Goal: Task Accomplishment & Management: Use online tool/utility

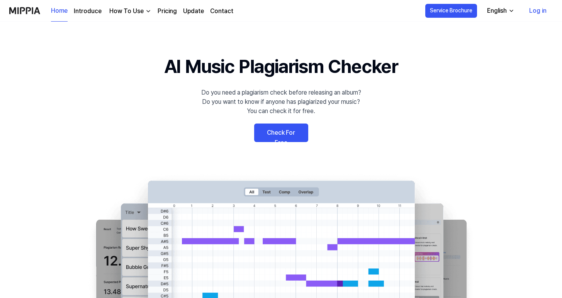
click at [297, 134] on link "Check For Free" at bounding box center [281, 133] width 54 height 19
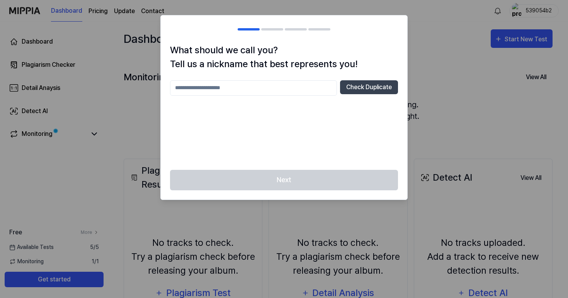
click at [312, 89] on input "text" at bounding box center [253, 87] width 167 height 15
type input "*****"
click at [375, 85] on button "Check Duplicate" at bounding box center [369, 87] width 58 height 14
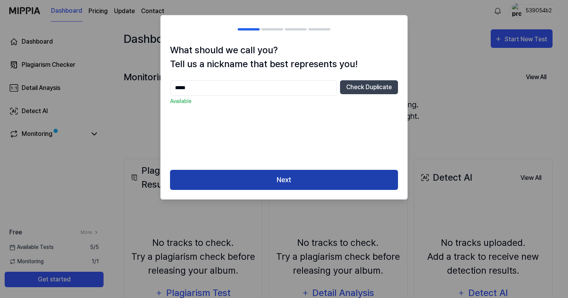
click at [327, 175] on button "Next" at bounding box center [284, 180] width 228 height 20
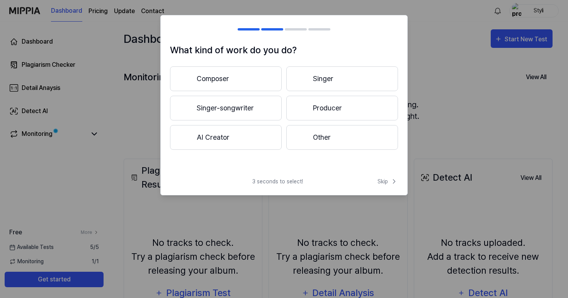
click at [260, 77] on button "Composer" at bounding box center [226, 78] width 112 height 25
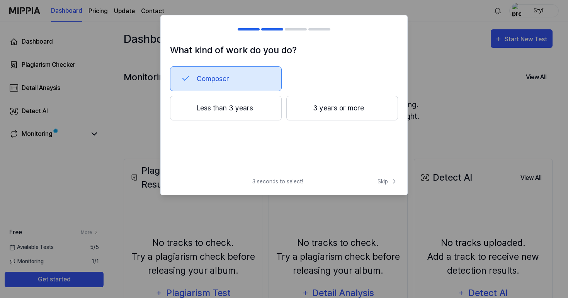
click at [329, 116] on button "3 years or more" at bounding box center [342, 108] width 112 height 25
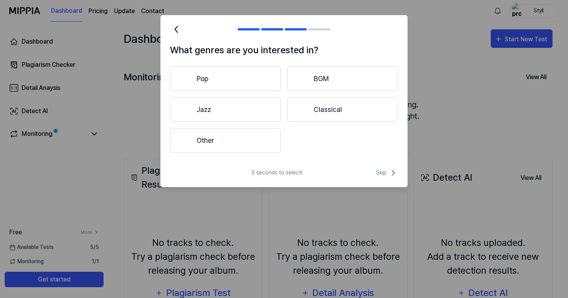
click at [252, 90] on button "Pop" at bounding box center [225, 78] width 111 height 25
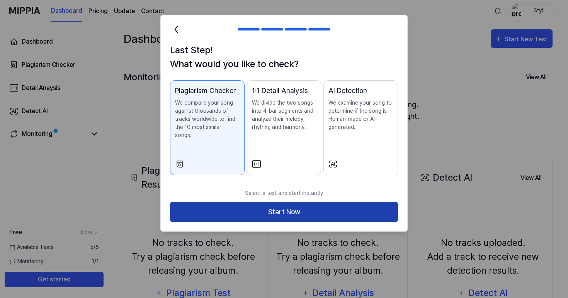
click at [270, 208] on button "Start Now" at bounding box center [284, 212] width 228 height 20
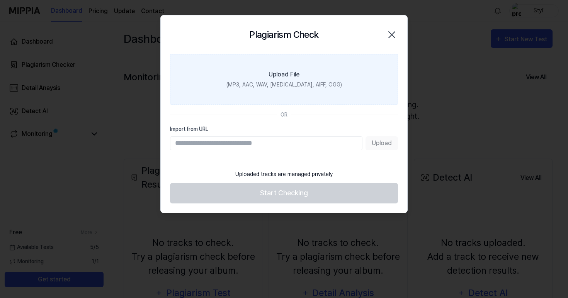
click at [304, 78] on label "Upload File (MP3, AAC, WAV, [MEDICAL_DATA], AIFF, OGG)" at bounding box center [284, 79] width 228 height 51
click at [0, 0] on input "Upload File (MP3, AAC, WAV, [MEDICAL_DATA], AIFF, OGG)" at bounding box center [0, 0] width 0 height 0
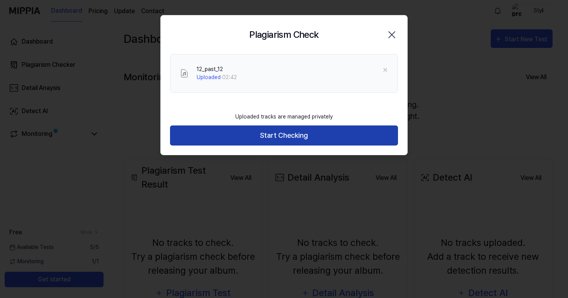
click at [299, 129] on button "Start Checking" at bounding box center [284, 136] width 228 height 20
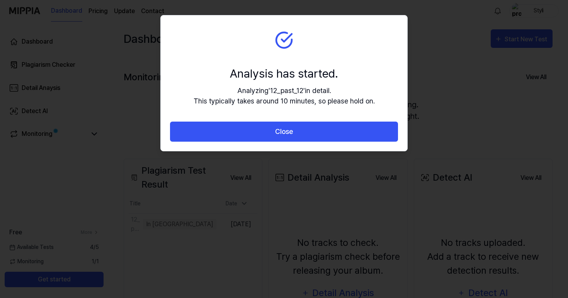
click at [299, 129] on button "Close" at bounding box center [284, 132] width 228 height 20
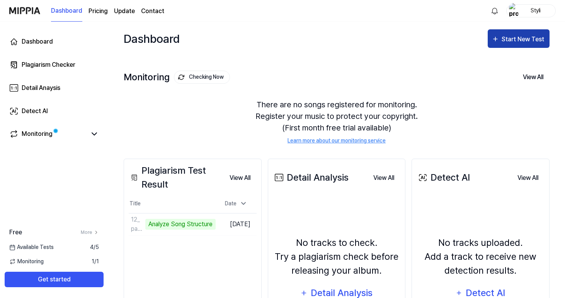
click at [533, 34] on div "Start New Test" at bounding box center [524, 39] width 44 height 10
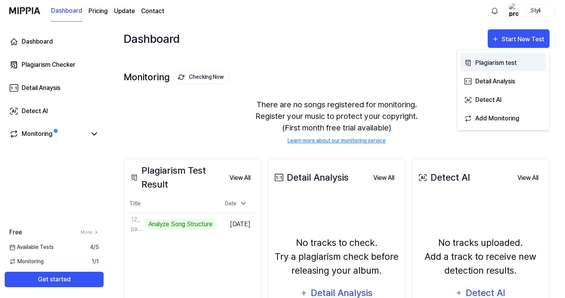
click at [515, 64] on div "Plagiarism test" at bounding box center [508, 63] width 67 height 10
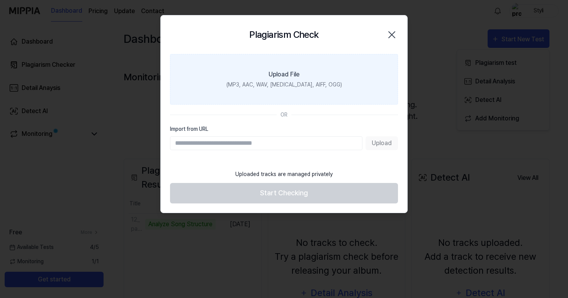
click at [278, 62] on label "Upload File (MP3, AAC, WAV, [MEDICAL_DATA], AIFF, OGG)" at bounding box center [284, 79] width 228 height 51
click at [0, 0] on input "Upload File (MP3, AAC, WAV, [MEDICAL_DATA], AIFF, OGG)" at bounding box center [0, 0] width 0 height 0
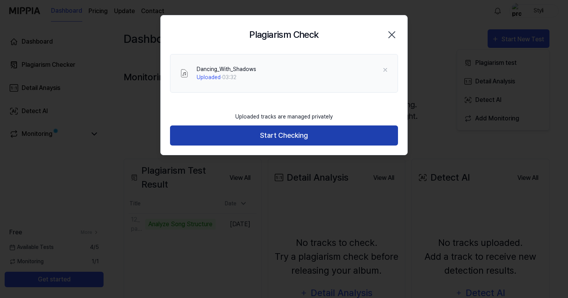
click at [346, 128] on button "Start Checking" at bounding box center [284, 136] width 228 height 20
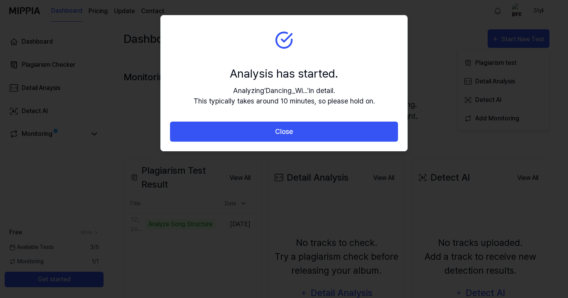
click at [346, 128] on button "Close" at bounding box center [284, 132] width 228 height 20
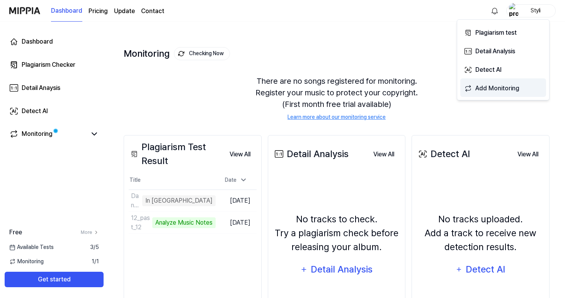
scroll to position [21, 0]
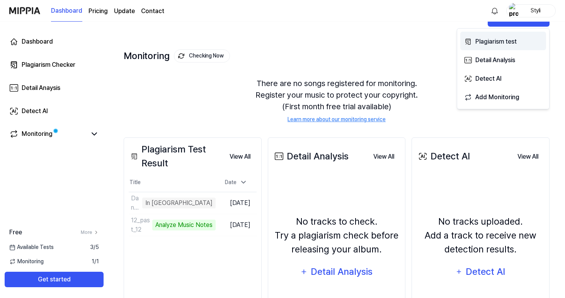
click at [513, 44] on div "Plagiarism test" at bounding box center [508, 42] width 67 height 10
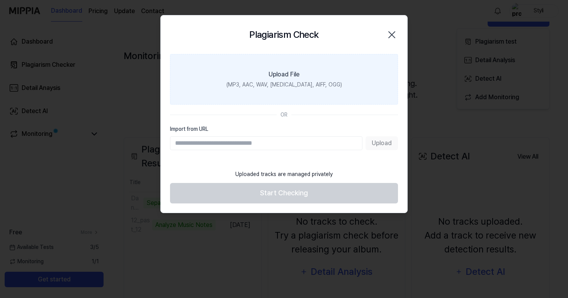
click at [302, 95] on label "Upload File (MP3, AAC, WAV, [MEDICAL_DATA], AIFF, OGG)" at bounding box center [284, 79] width 228 height 51
click at [0, 0] on input "Upload File (MP3, AAC, WAV, [MEDICAL_DATA], AIFF, OGG)" at bounding box center [0, 0] width 0 height 0
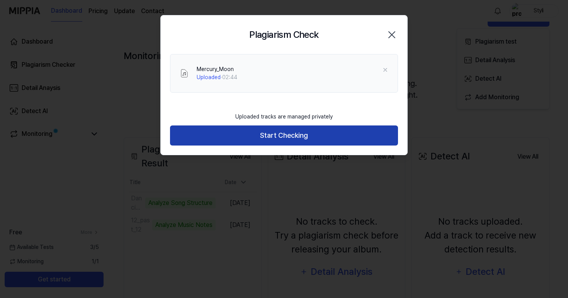
click at [317, 131] on button "Start Checking" at bounding box center [284, 136] width 228 height 20
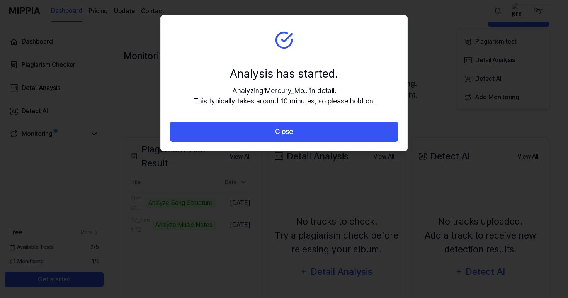
click at [317, 131] on button "Close" at bounding box center [284, 132] width 228 height 20
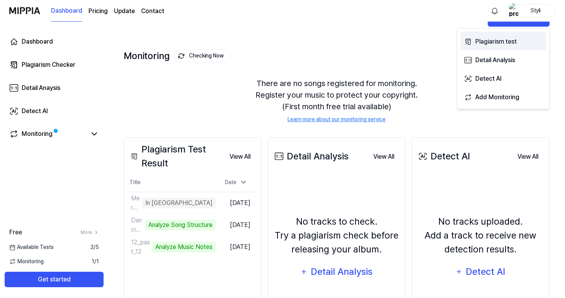
click at [508, 43] on div "Plagiarism test" at bounding box center [508, 42] width 67 height 10
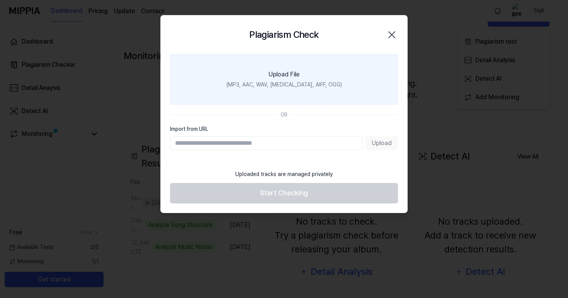
click at [282, 85] on div "(MP3, AAC, WAV, [MEDICAL_DATA], AIFF, OGG)" at bounding box center [284, 85] width 116 height 8
click at [0, 0] on input "Upload File (MP3, AAC, WAV, [MEDICAL_DATA], AIFF, OGG)" at bounding box center [0, 0] width 0 height 0
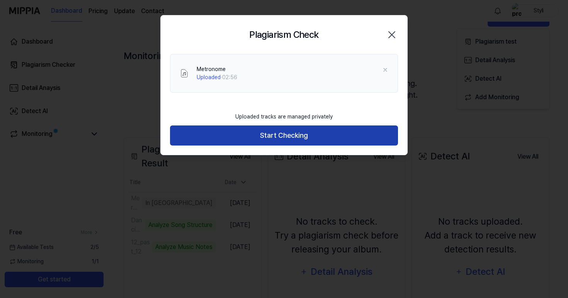
click at [315, 136] on button "Start Checking" at bounding box center [284, 136] width 228 height 20
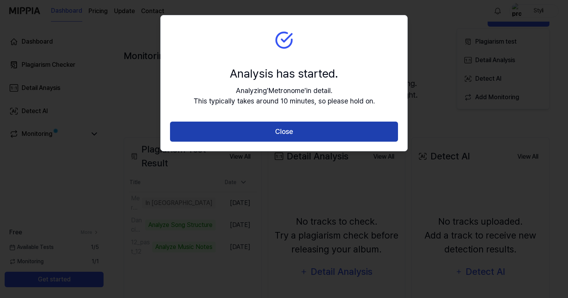
click at [315, 136] on button "Close" at bounding box center [284, 132] width 228 height 20
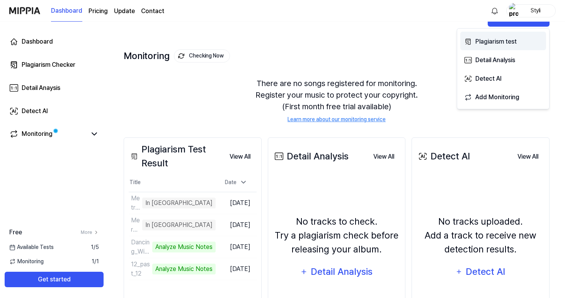
click at [517, 43] on div "Plagiarism test" at bounding box center [508, 42] width 67 height 10
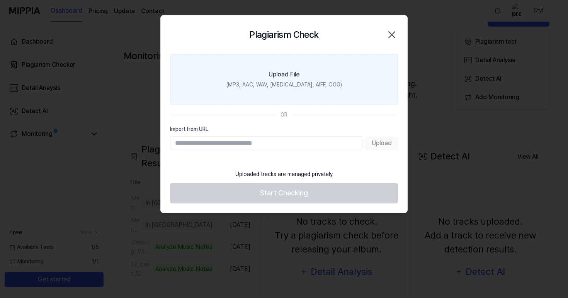
click at [311, 84] on div "(MP3, AAC, WAV, [MEDICAL_DATA], AIFF, OGG)" at bounding box center [284, 85] width 116 height 8
click at [0, 0] on input "Upload File (MP3, AAC, WAV, [MEDICAL_DATA], AIFF, OGG)" at bounding box center [0, 0] width 0 height 0
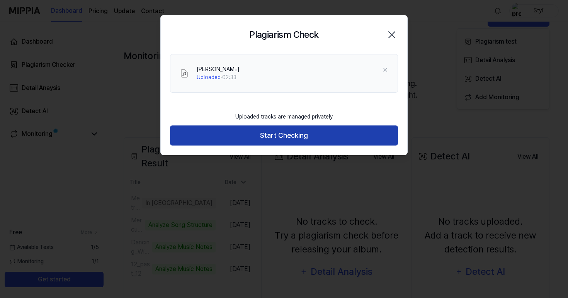
click at [277, 136] on button "Start Checking" at bounding box center [284, 136] width 228 height 20
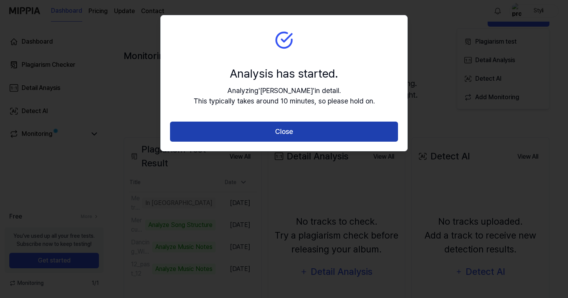
click at [295, 128] on button "Close" at bounding box center [284, 132] width 228 height 20
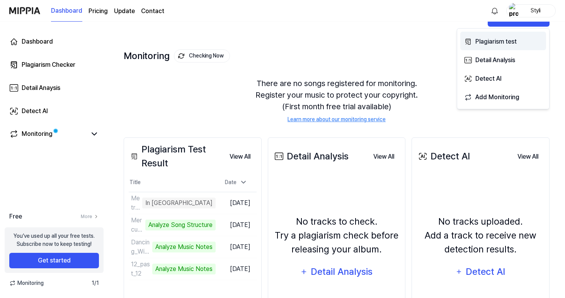
click at [505, 41] on div "Plagiarism test" at bounding box center [508, 42] width 67 height 10
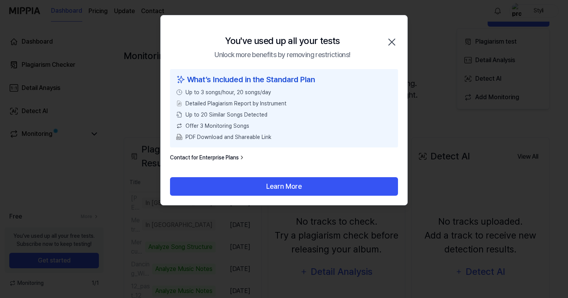
click at [391, 44] on icon "button" at bounding box center [392, 42] width 12 height 12
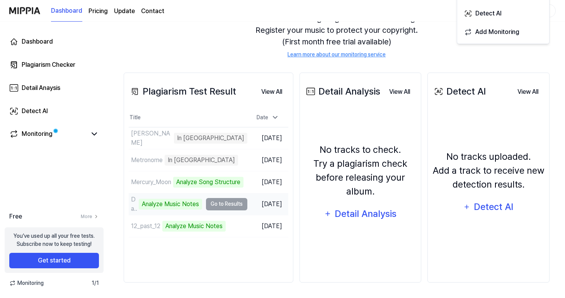
scroll to position [86, 0]
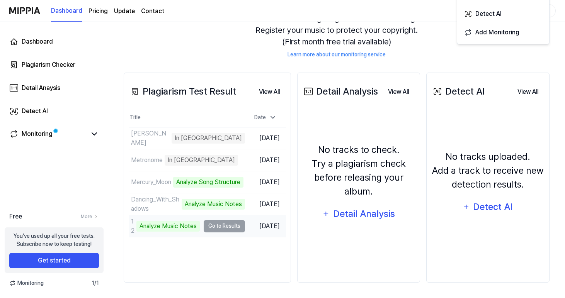
click at [214, 228] on td "12_past_12 Analyze Music Notes Go to Results" at bounding box center [187, 227] width 116 height 22
click at [219, 228] on td "12_past_12 Analyze Music Notes Go to Results" at bounding box center [187, 227] width 116 height 22
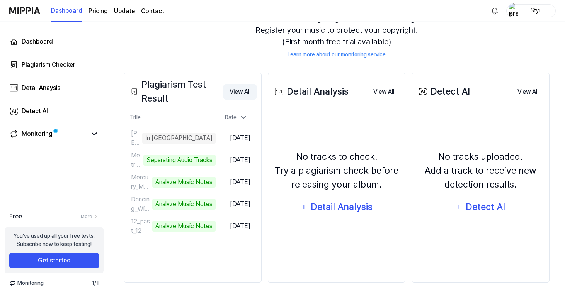
click at [249, 94] on button "View All" at bounding box center [239, 91] width 33 height 15
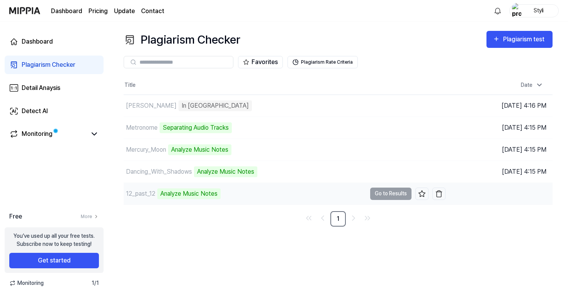
click at [391, 195] on td "12_past_12 Analyze Music Notes Go to Results" at bounding box center [285, 194] width 322 height 22
click at [71, 134] on link "Monitoring" at bounding box center [47, 133] width 77 height 9
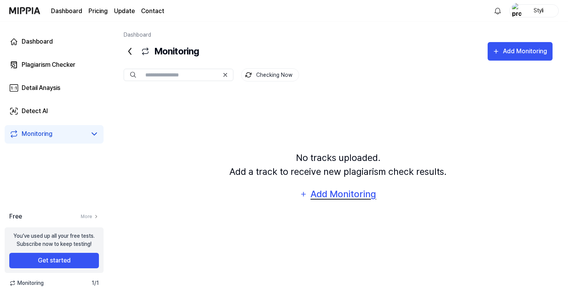
click at [364, 194] on div "Add Monitoring" at bounding box center [343, 194] width 67 height 15
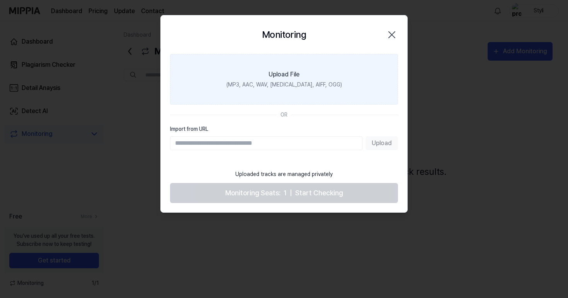
click at [286, 64] on label "Upload File (MP3, AAC, WAV, [MEDICAL_DATA], AIFF, OGG)" at bounding box center [284, 79] width 228 height 51
click at [0, 0] on input "Upload File (MP3, AAC, WAV, [MEDICAL_DATA], AIFF, OGG)" at bounding box center [0, 0] width 0 height 0
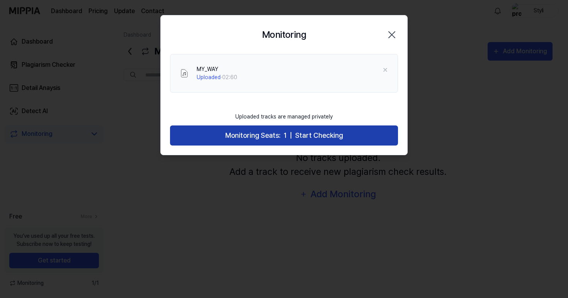
click at [323, 137] on span "Start Checking" at bounding box center [319, 135] width 48 height 11
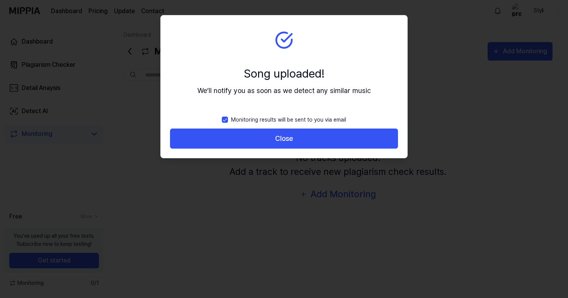
click at [323, 137] on button "Close" at bounding box center [284, 139] width 228 height 20
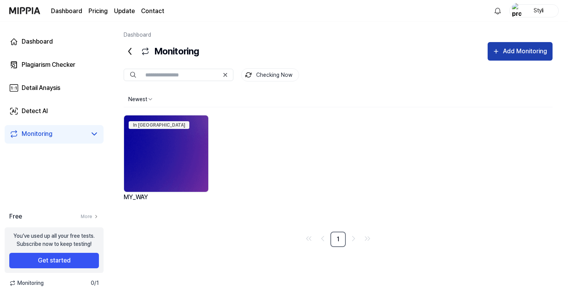
click at [514, 53] on div "Add Monitoring" at bounding box center [525, 51] width 46 height 10
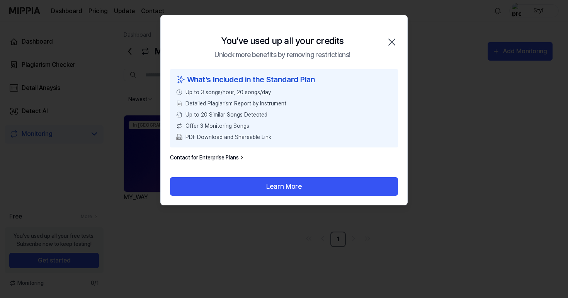
click at [392, 42] on icon "button" at bounding box center [392, 42] width 6 height 6
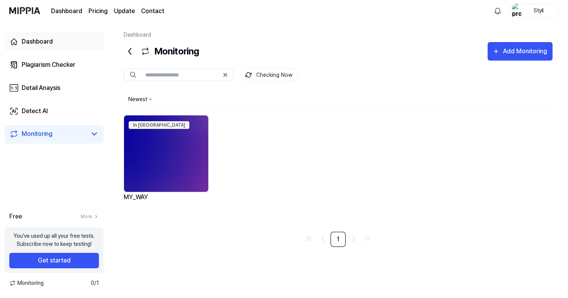
click at [64, 44] on link "Dashboard" at bounding box center [54, 41] width 99 height 19
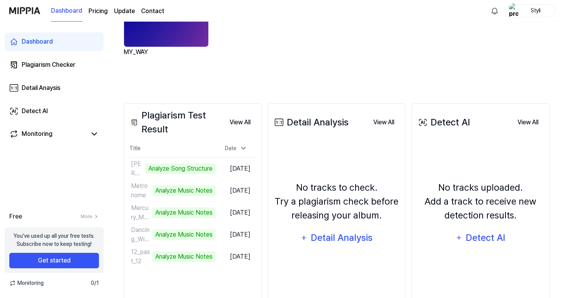
scroll to position [139, 0]
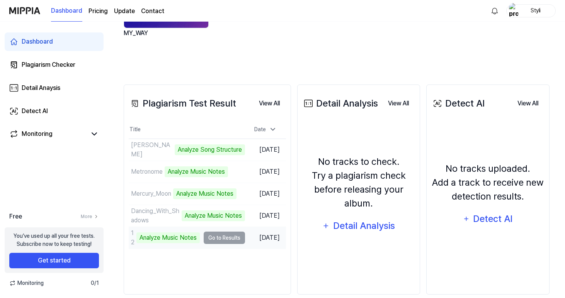
click at [190, 239] on div "Analyze Music Notes" at bounding box center [167, 238] width 63 height 11
click at [217, 237] on td "12_past_12 Analyze Music Notes Go to Results" at bounding box center [187, 238] width 116 height 22
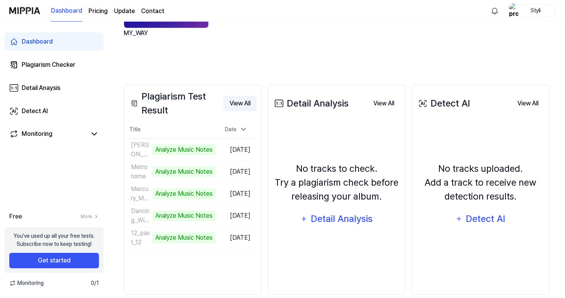
click at [249, 107] on button "View All" at bounding box center [239, 103] width 33 height 15
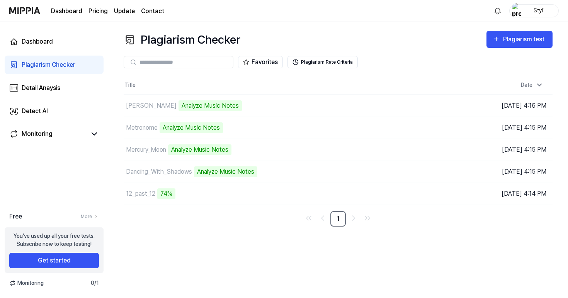
click at [386, 49] on div "Favorites Plagiarism Rate Criteria" at bounding box center [338, 62] width 429 height 28
click at [92, 215] on link "More" at bounding box center [90, 216] width 18 height 7
click at [383, 192] on button "Go to Results" at bounding box center [390, 194] width 41 height 12
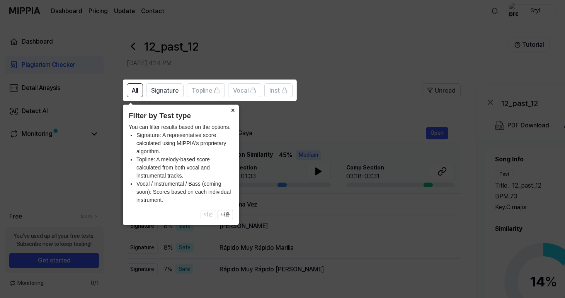
click at [233, 111] on button "×" at bounding box center [232, 110] width 12 height 11
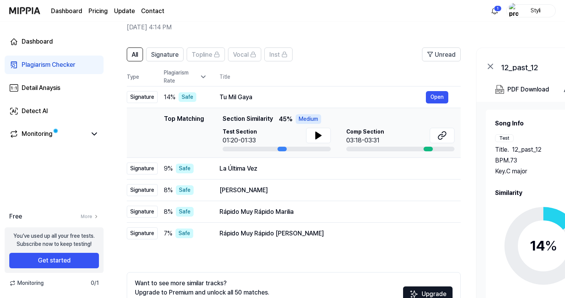
scroll to position [34, 0]
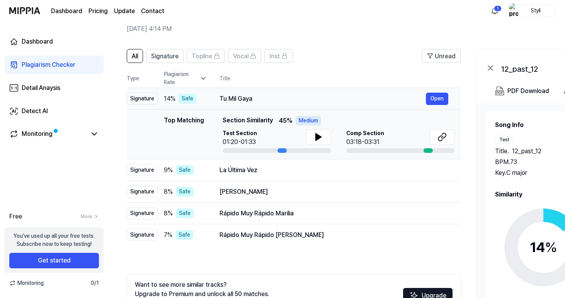
click at [203, 105] on td "14 % Safe" at bounding box center [182, 99] width 49 height 22
click at [438, 96] on button "Open" at bounding box center [437, 99] width 22 height 12
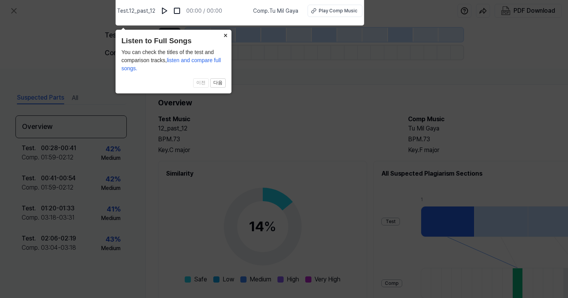
click at [224, 36] on button "×" at bounding box center [225, 35] width 12 height 11
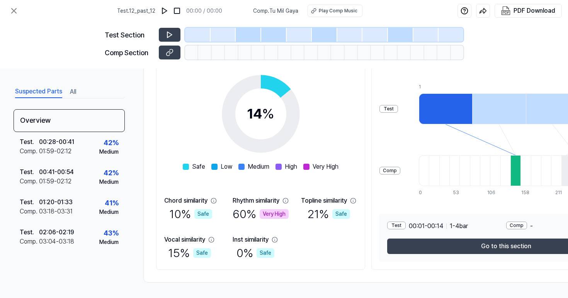
scroll to position [116, 2]
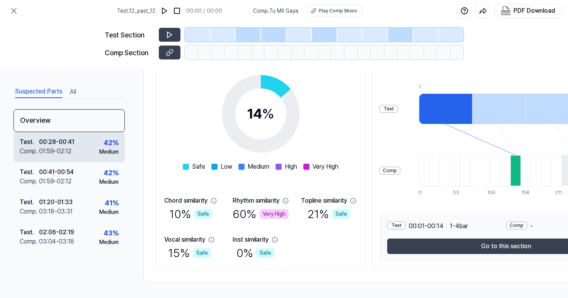
click at [83, 151] on div "Test . 00:28 - 00:41 Comp . 01:59 - 02:12 42 % Medium" at bounding box center [69, 147] width 111 height 30
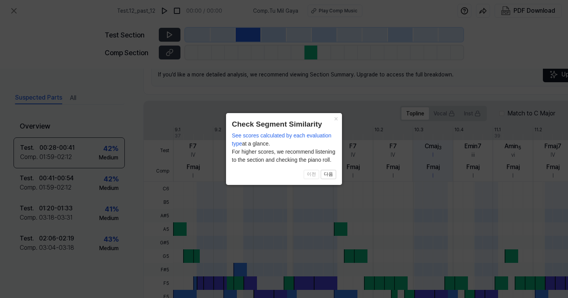
scroll to position [102, 2]
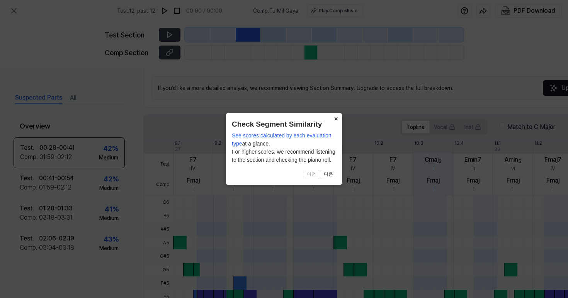
click at [336, 118] on button "×" at bounding box center [336, 118] width 12 height 11
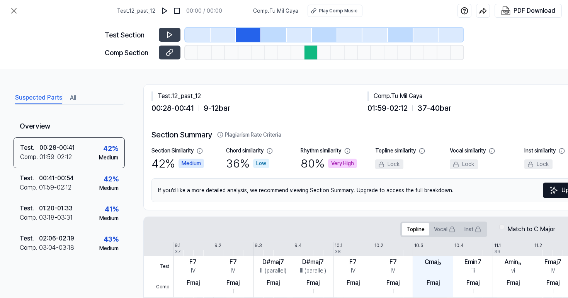
scroll to position [0, 2]
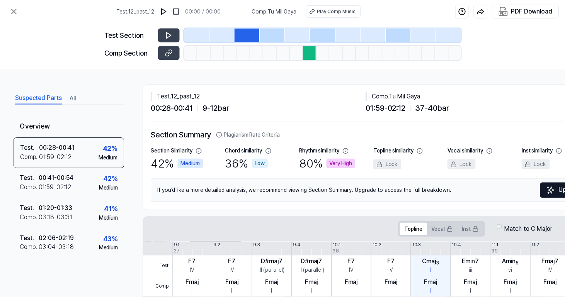
scroll to position [34, 0]
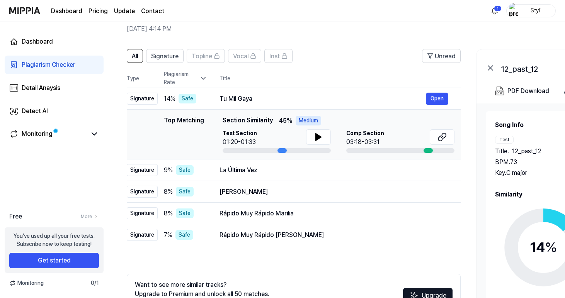
click at [65, 73] on link "Plagiarism Checker" at bounding box center [54, 65] width 99 height 19
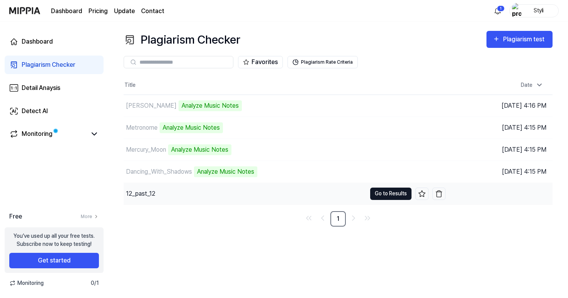
click at [379, 193] on button "Go to Results" at bounding box center [390, 194] width 41 height 12
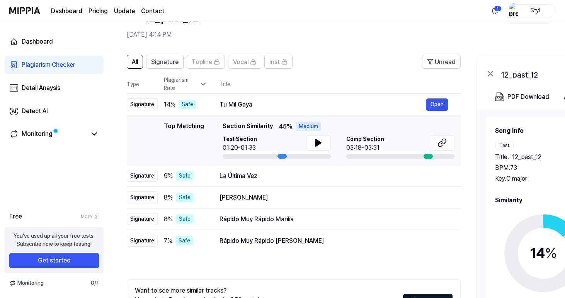
scroll to position [34, 0]
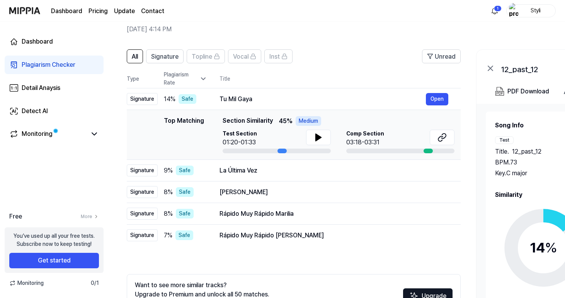
click at [334, 75] on th "Title" at bounding box center [339, 79] width 241 height 19
click at [47, 63] on div "Plagiarism Checker" at bounding box center [49, 64] width 54 height 9
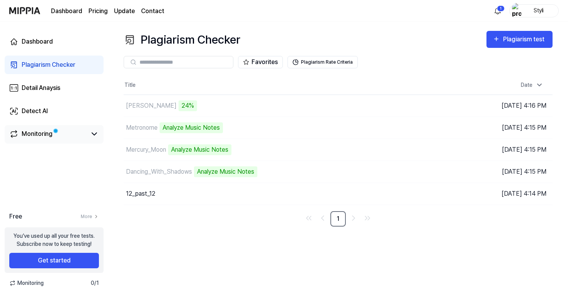
click at [59, 140] on div "Monitoring" at bounding box center [54, 134] width 99 height 19
click at [92, 135] on icon at bounding box center [94, 133] width 9 height 9
click at [71, 148] on div "MY_WAY" at bounding box center [54, 147] width 90 height 8
click at [52, 136] on link "Monitoring" at bounding box center [47, 133] width 77 height 9
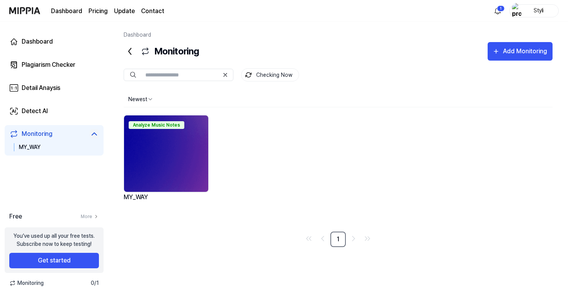
click at [337, 74] on div "Checking Now" at bounding box center [338, 74] width 429 height 13
click at [61, 44] on link "Dashboard" at bounding box center [54, 41] width 99 height 19
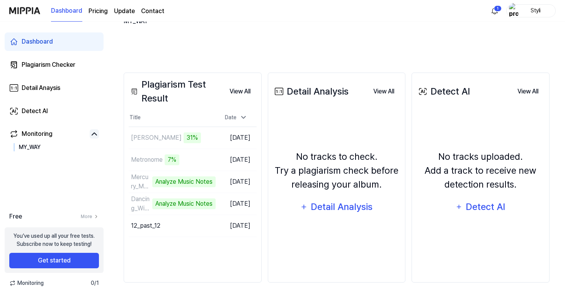
scroll to position [151, 0]
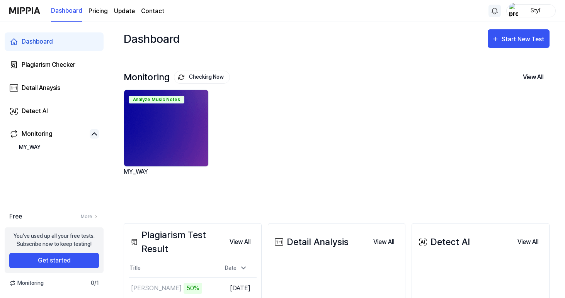
scroll to position [0, 0]
click at [524, 42] on div "Start New Test" at bounding box center [524, 39] width 44 height 10
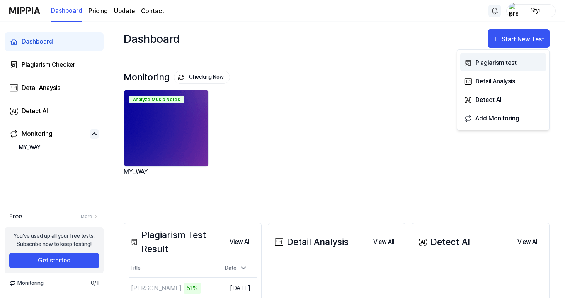
click at [503, 63] on div "Plagiarism test" at bounding box center [508, 63] width 67 height 10
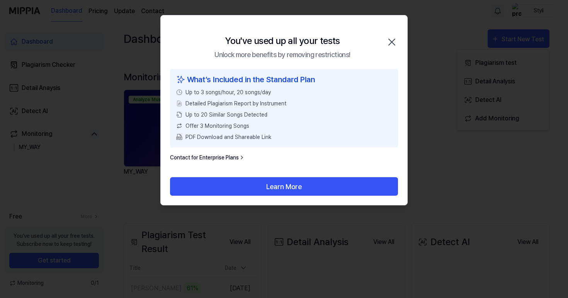
click at [389, 42] on icon "button" at bounding box center [392, 42] width 12 height 12
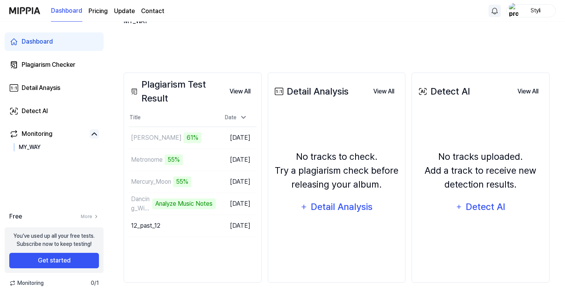
scroll to position [151, 0]
click at [232, 92] on button "View All" at bounding box center [239, 91] width 33 height 15
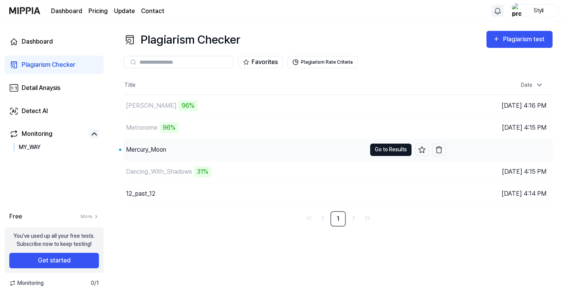
click at [399, 149] on button "Go to Results" at bounding box center [390, 150] width 41 height 12
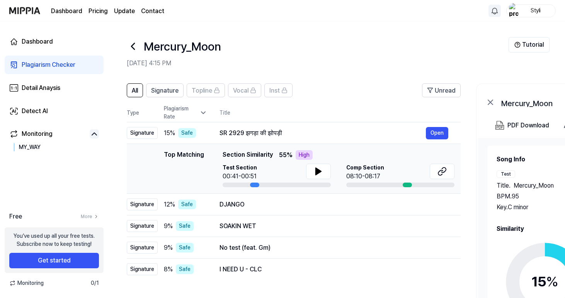
click at [356, 109] on th "Title" at bounding box center [339, 113] width 241 height 19
click at [165, 90] on span "Signature" at bounding box center [164, 90] width 27 height 9
click at [134, 90] on span "All" at bounding box center [135, 90] width 6 height 9
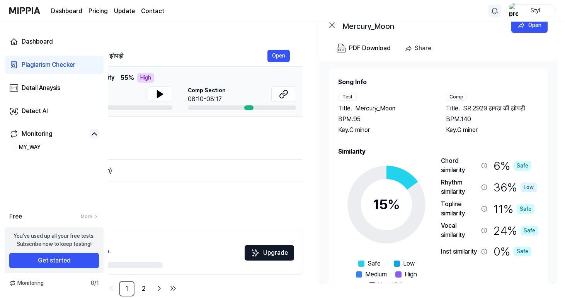
scroll to position [0, 159]
click at [332, 26] on icon at bounding box center [331, 25] width 5 height 5
click at [57, 62] on div "Plagiarism Checker" at bounding box center [49, 64] width 54 height 9
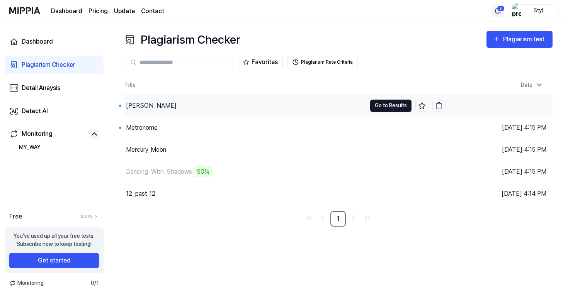
click at [388, 102] on button "Go to Results" at bounding box center [390, 106] width 41 height 12
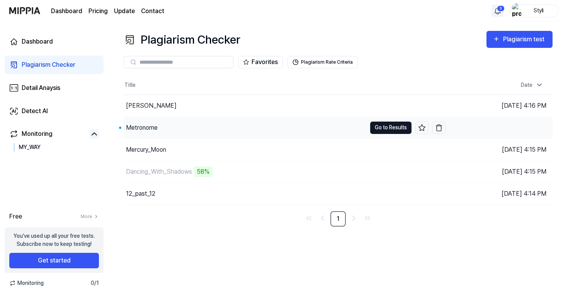
click at [375, 130] on button "Go to Results" at bounding box center [390, 128] width 41 height 12
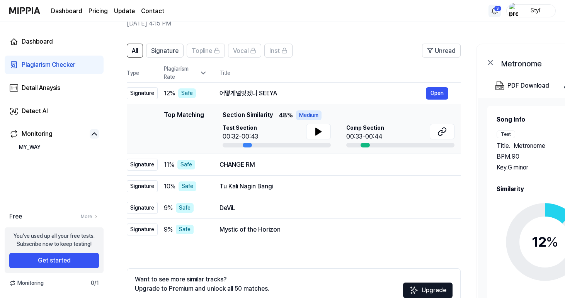
scroll to position [40, 0]
click at [309, 64] on th "Title" at bounding box center [339, 72] width 241 height 19
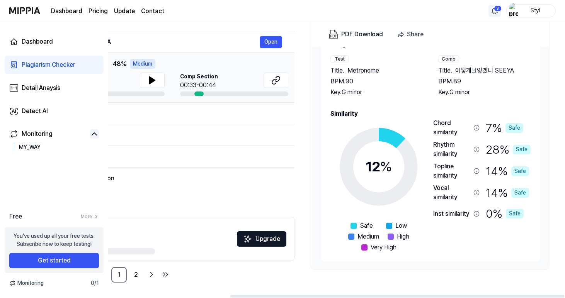
scroll to position [91, 0]
click at [140, 275] on link "2" at bounding box center [135, 274] width 15 height 15
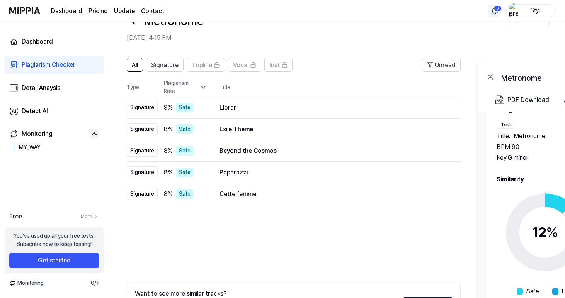
scroll to position [22, 0]
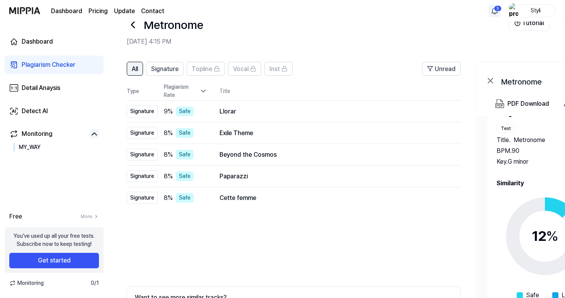
click at [134, 65] on span "All" at bounding box center [135, 69] width 6 height 9
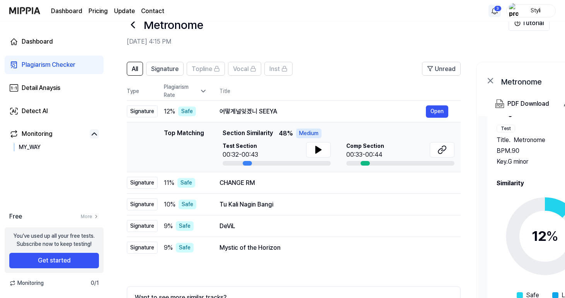
click at [71, 60] on div "Plagiarism Checker" at bounding box center [49, 64] width 54 height 9
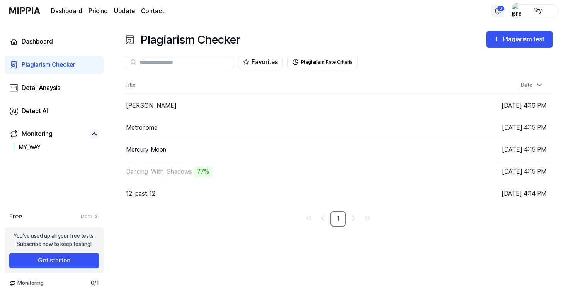
click at [84, 277] on div "Free More You’ve used up all your free tests. Subscribe now to keep testing! Ge…" at bounding box center [54, 249] width 108 height 75
click at [57, 136] on link "Monitoring" at bounding box center [47, 133] width 77 height 9
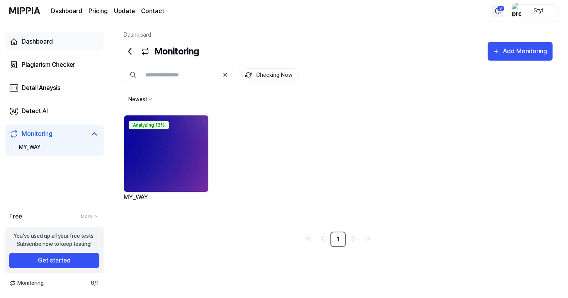
click at [58, 47] on link "Dashboard" at bounding box center [54, 41] width 99 height 19
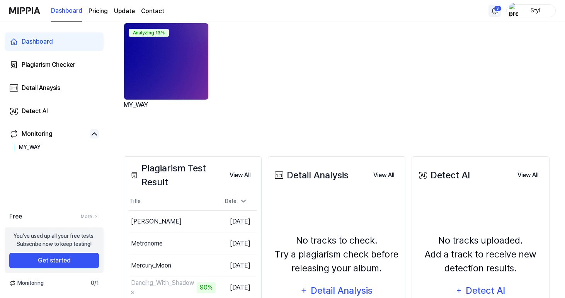
scroll to position [115, 0]
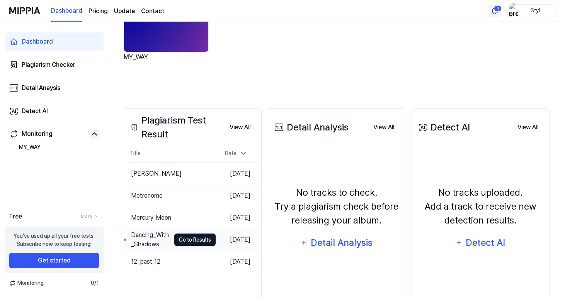
click at [183, 240] on button "Go to Results" at bounding box center [194, 240] width 41 height 12
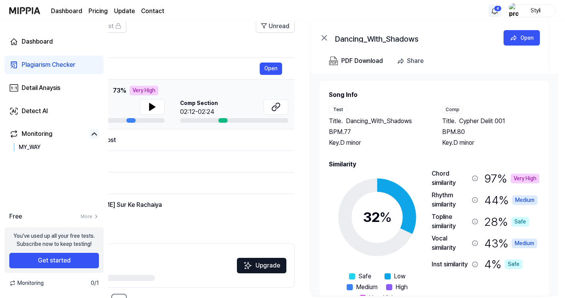
scroll to position [0, 166]
click at [515, 177] on div "Very High" at bounding box center [524, 179] width 29 height 10
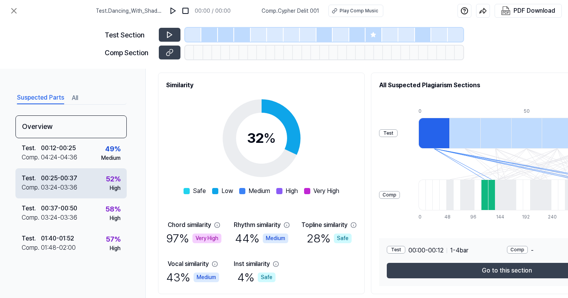
scroll to position [88, 0]
